Goal: Obtain resource: Download file/media

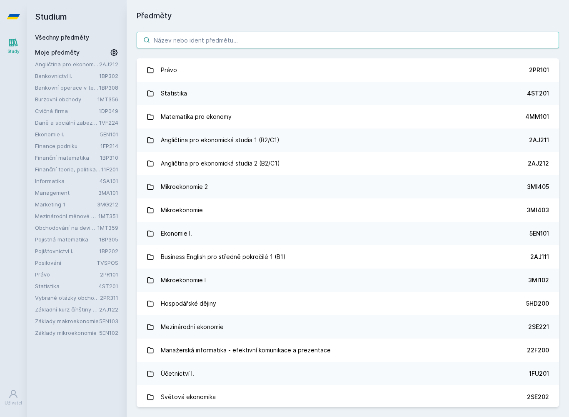
click at [348, 42] on input "search" at bounding box center [348, 40] width 423 height 17
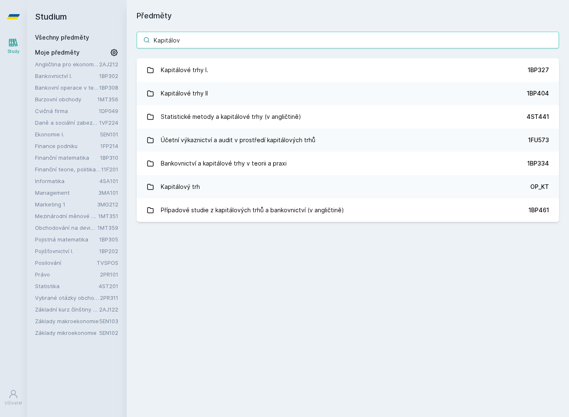
type input "Kapitálové"
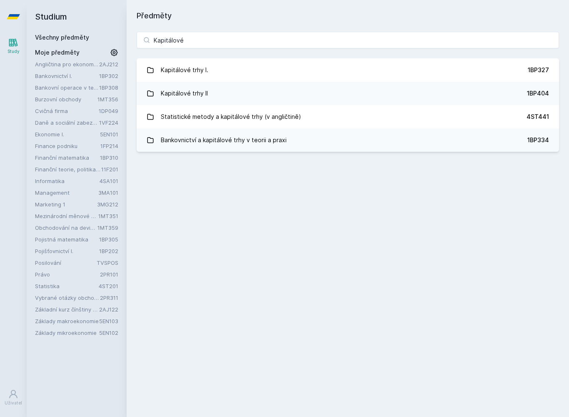
click at [512, 67] on link "Kapitálové trhy I. 1BP327" at bounding box center [348, 69] width 423 height 23
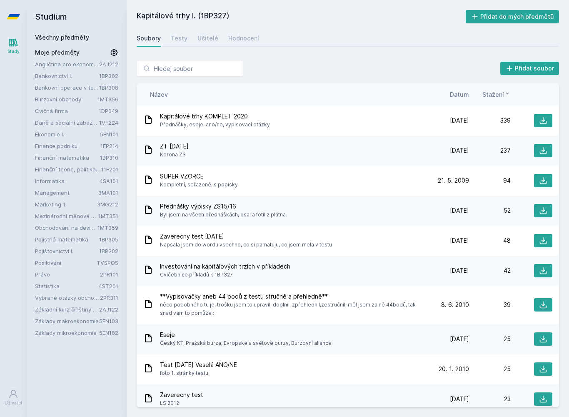
click at [464, 92] on span "Datum" at bounding box center [459, 94] width 19 height 9
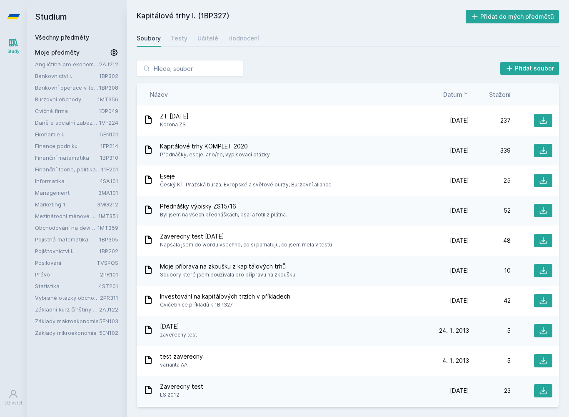
click at [542, 123] on icon at bounding box center [543, 120] width 7 height 7
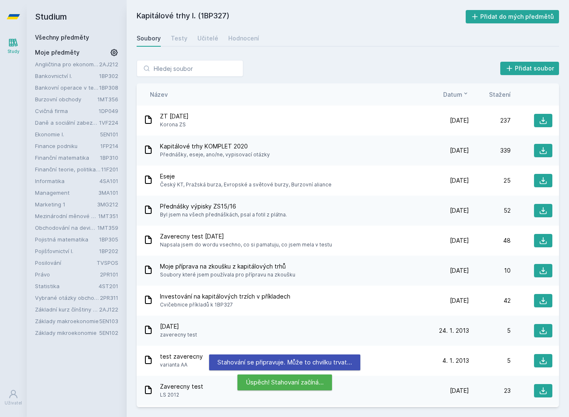
click at [538, 153] on button at bounding box center [543, 150] width 18 height 13
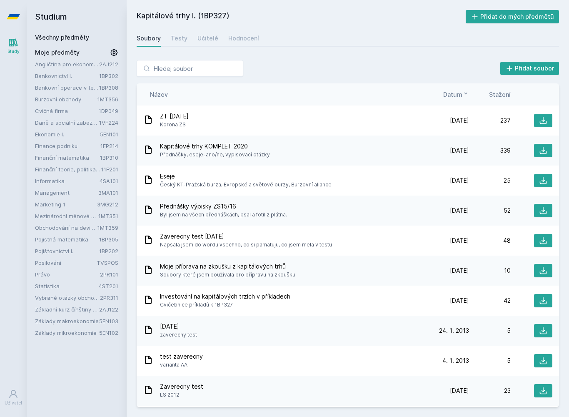
click at [537, 154] on button at bounding box center [543, 150] width 18 height 13
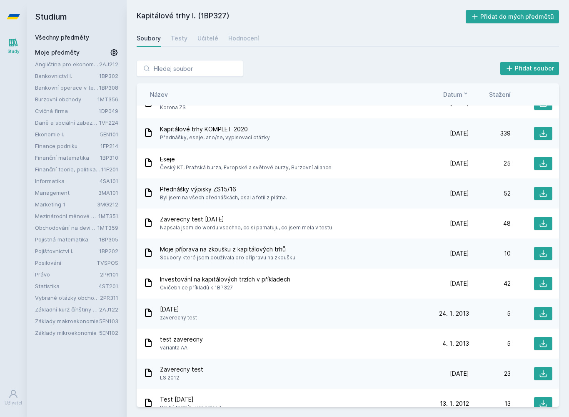
scroll to position [16, 0]
click at [534, 283] on button at bounding box center [543, 284] width 18 height 13
click at [546, 256] on icon at bounding box center [543, 254] width 8 height 8
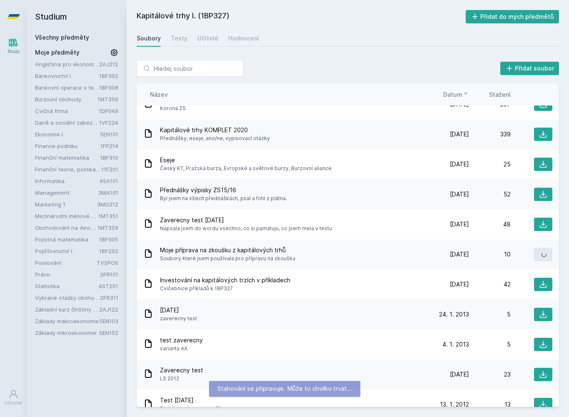
click at [547, 250] on icon at bounding box center [543, 254] width 8 height 8
